Goal: Transaction & Acquisition: Obtain resource

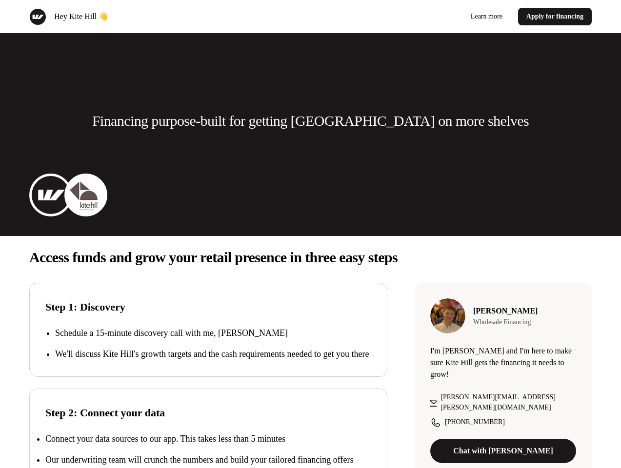
click at [310, 17] on div "Hey Kite Hill 👋 Learn more Apply for financing" at bounding box center [310, 16] width 621 height 33
click at [168, 17] on div "Hey Kite Hill 👋" at bounding box center [167, 16] width 277 height 17
click at [453, 17] on div "Learn more Apply for financing" at bounding box center [452, 17] width 277 height 18
click at [310, 121] on p "Financing purpose-built for getting [GEOGRAPHIC_DATA] on more shelves" at bounding box center [310, 120] width 436 height 19
click at [51, 195] on img at bounding box center [50, 194] width 39 height 39
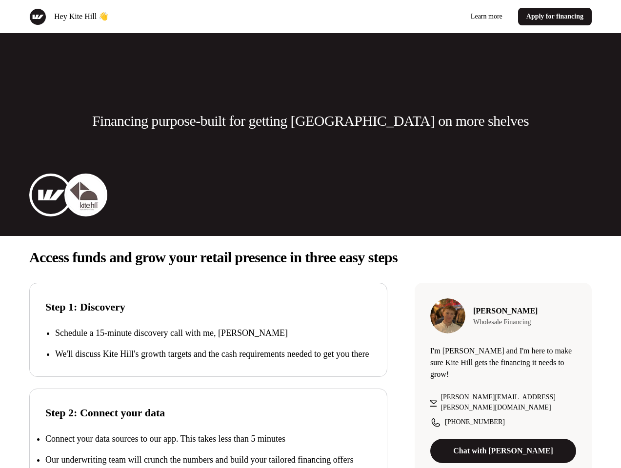
click at [86, 195] on img at bounding box center [85, 194] width 39 height 39
click at [310, 257] on p "Access funds and grow your retail presence in three easy steps" at bounding box center [310, 257] width 562 height 19
click at [208, 350] on p "We'll discuss Kite Hill's growth targets and the cash requirements needed to ge…" at bounding box center [213, 354] width 316 height 13
click at [208, 435] on div "Step 2: Connect your data Connect your data sources to our app. This takes less…" at bounding box center [208, 442] width 358 height 107
click at [208, 444] on p "Connect your data sources to our app. This takes less than 5 minutes" at bounding box center [165, 439] width 240 height 10
